Goal: Use online tool/utility

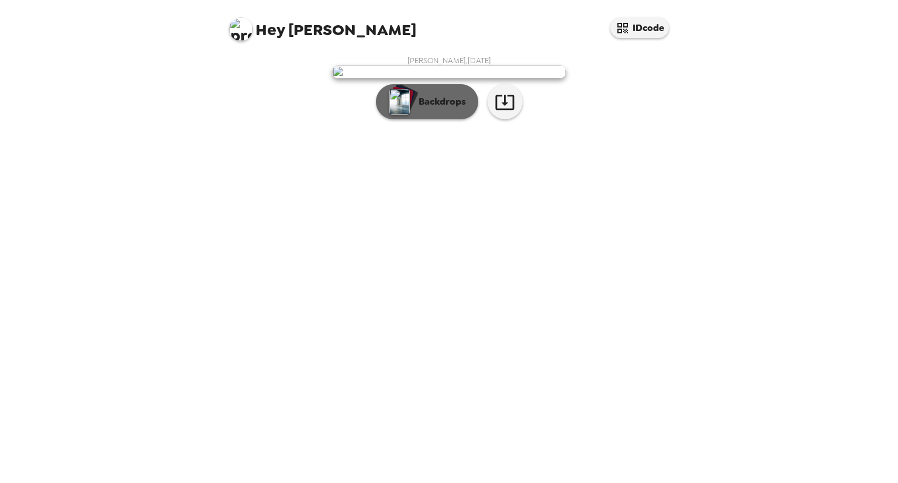
click at [434, 109] on p "Backdrops" at bounding box center [439, 102] width 53 height 14
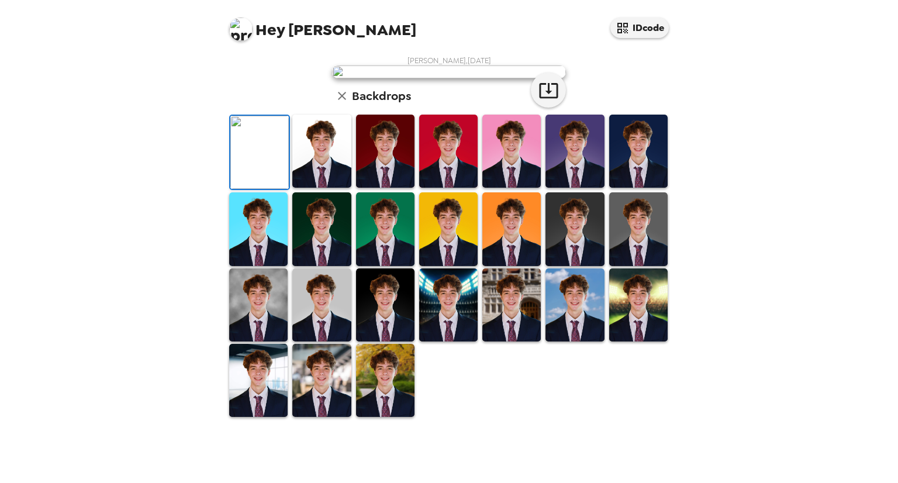
click at [328, 188] on img at bounding box center [321, 151] width 58 height 73
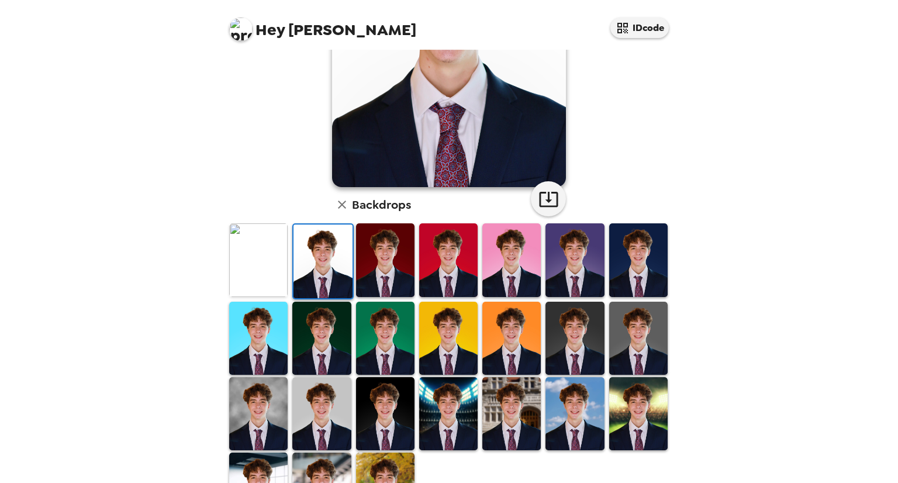
scroll to position [222, 0]
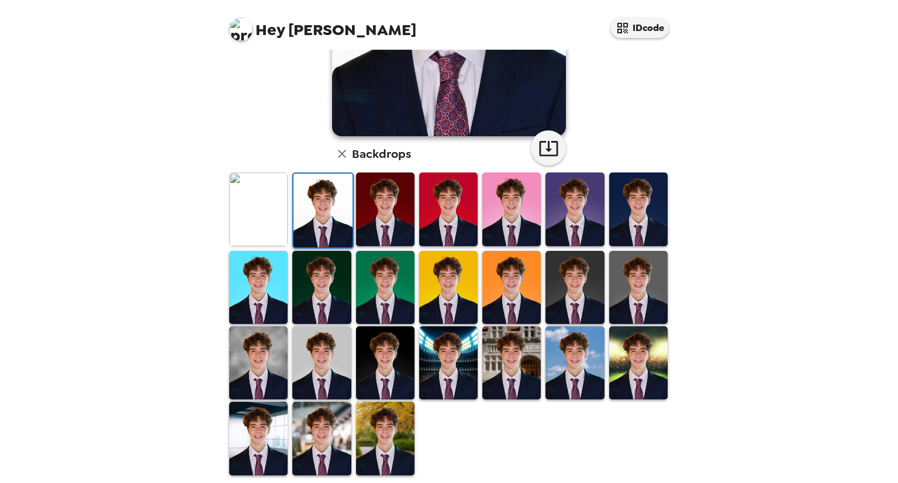
click at [392, 423] on img at bounding box center [385, 438] width 58 height 73
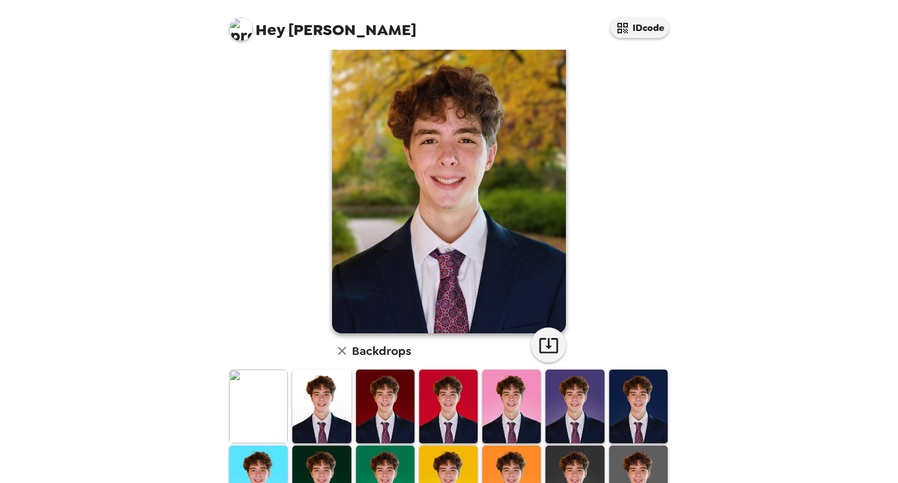
scroll to position [23, 0]
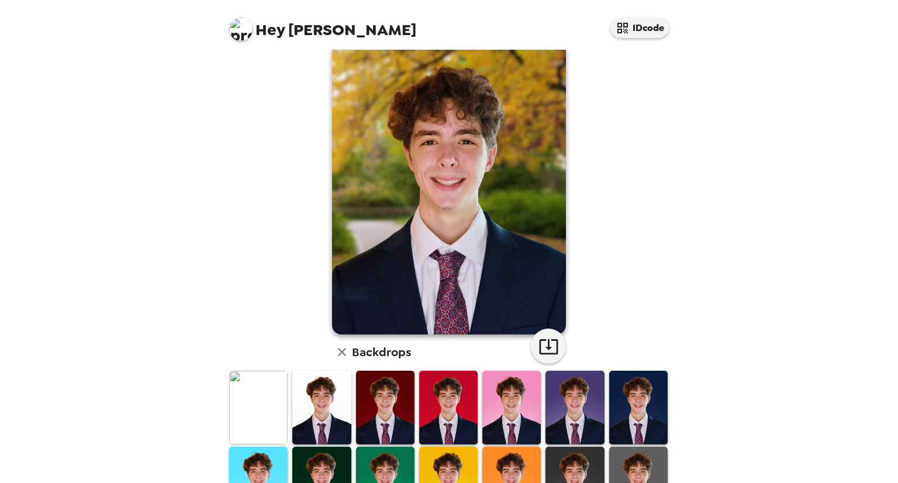
click at [273, 387] on img at bounding box center [258, 407] width 58 height 73
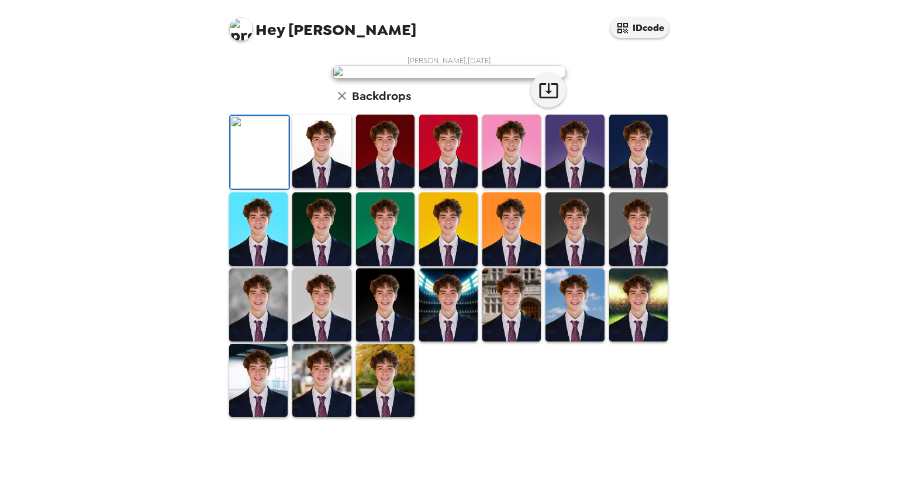
click at [622, 188] on img at bounding box center [638, 151] width 58 height 73
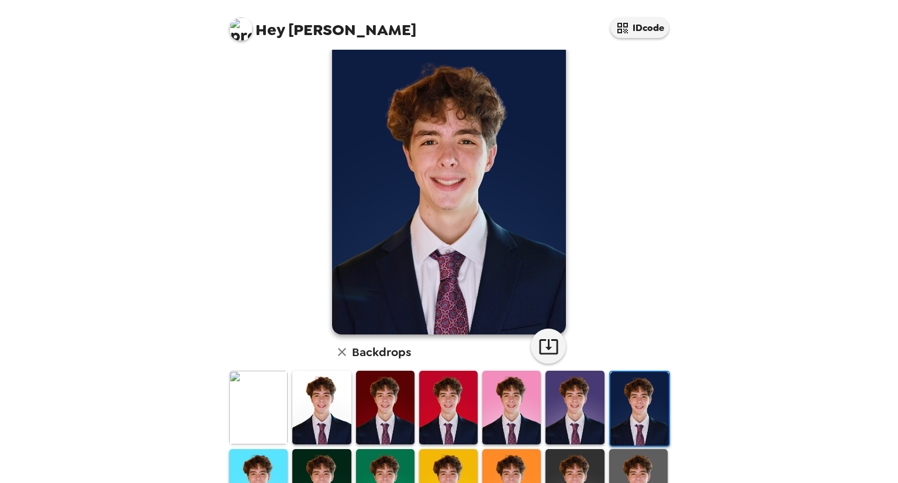
click at [264, 410] on img at bounding box center [258, 407] width 58 height 73
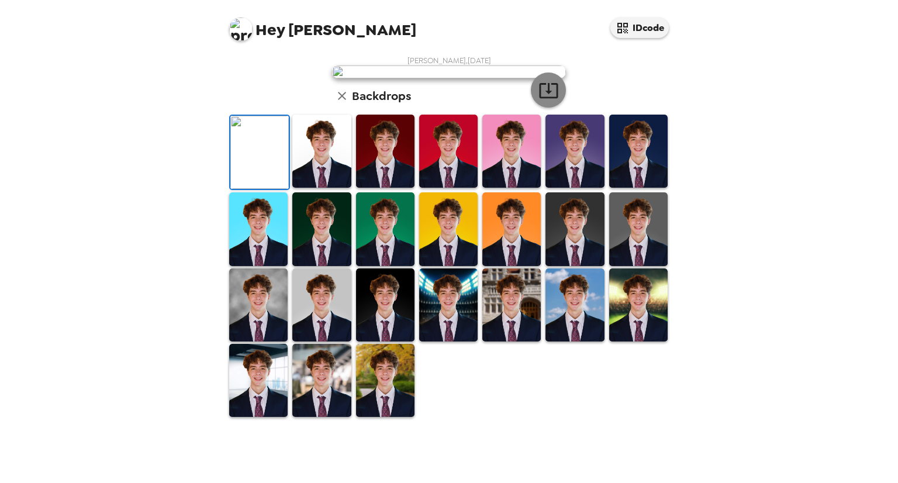
scroll to position [164, 0]
click at [253, 342] on img at bounding box center [258, 304] width 58 height 73
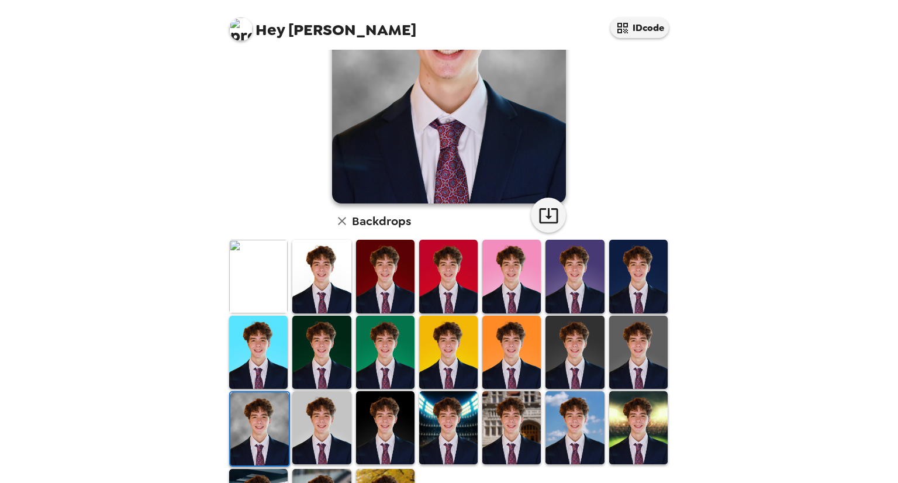
scroll to position [187, 0]
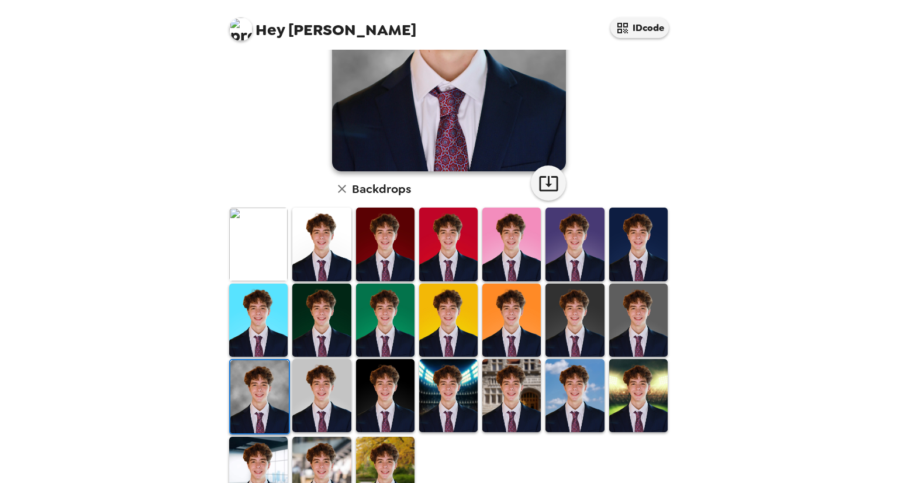
click at [327, 329] on img at bounding box center [321, 320] width 58 height 73
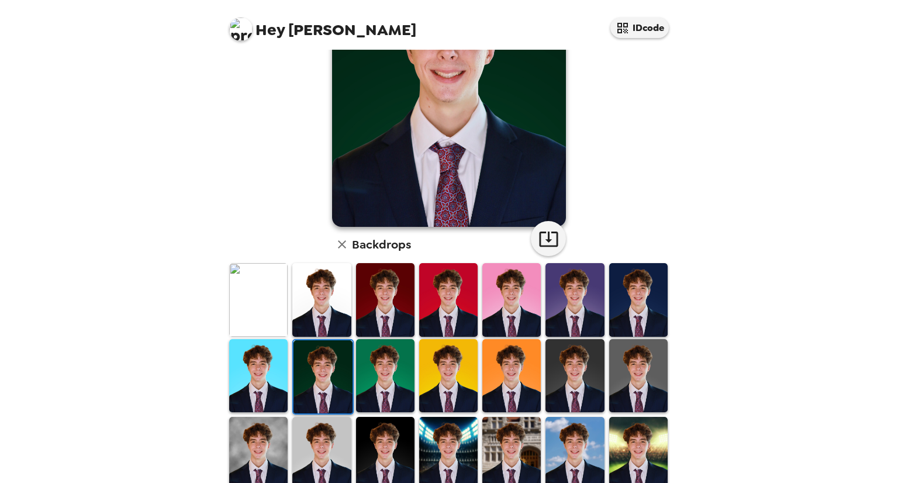
scroll to position [130, 0]
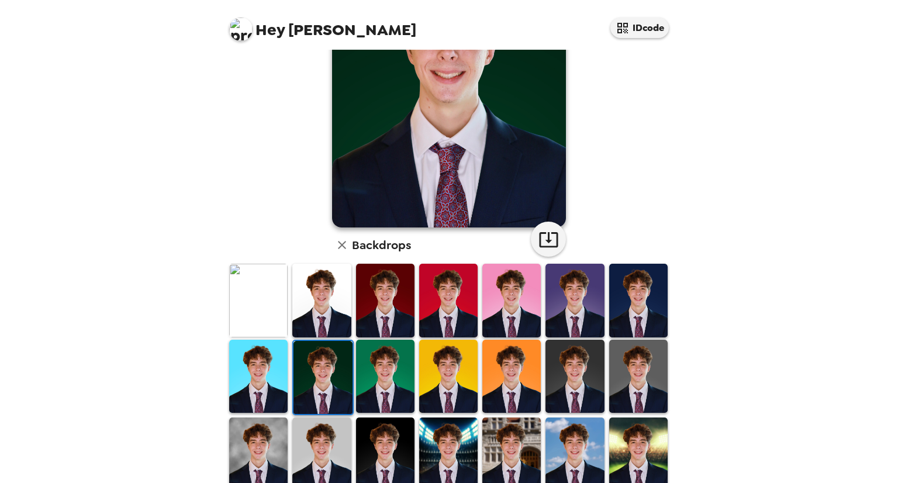
click at [317, 444] on img at bounding box center [321, 454] width 58 height 73
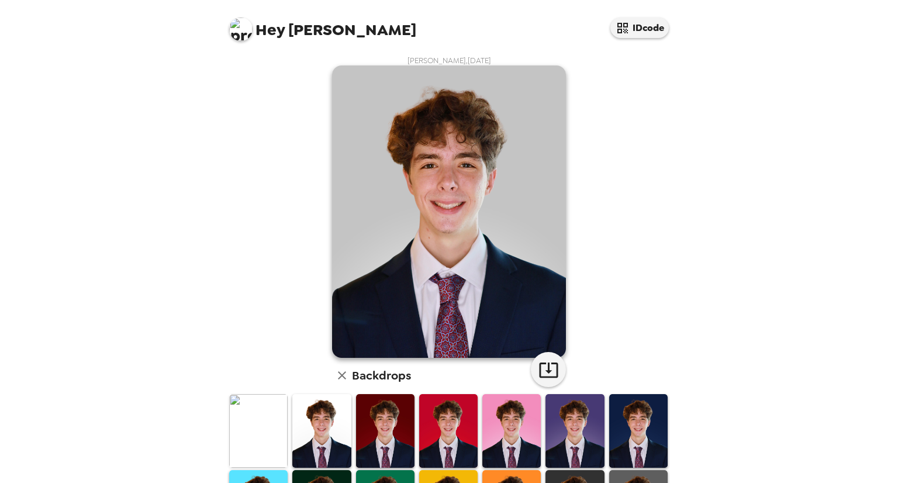
scroll to position [0, 0]
click at [266, 412] on img at bounding box center [258, 430] width 58 height 73
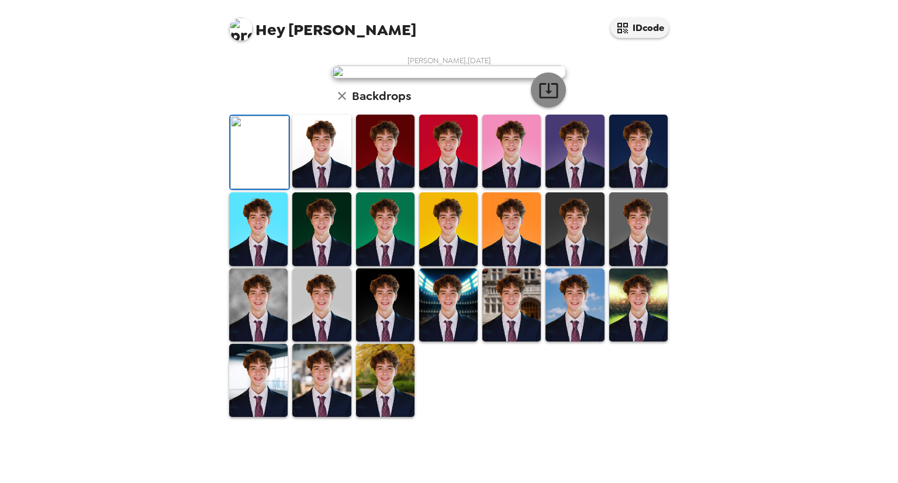
click at [548, 108] on button "button" at bounding box center [548, 90] width 35 height 35
